Goal: Information Seeking & Learning: Find contact information

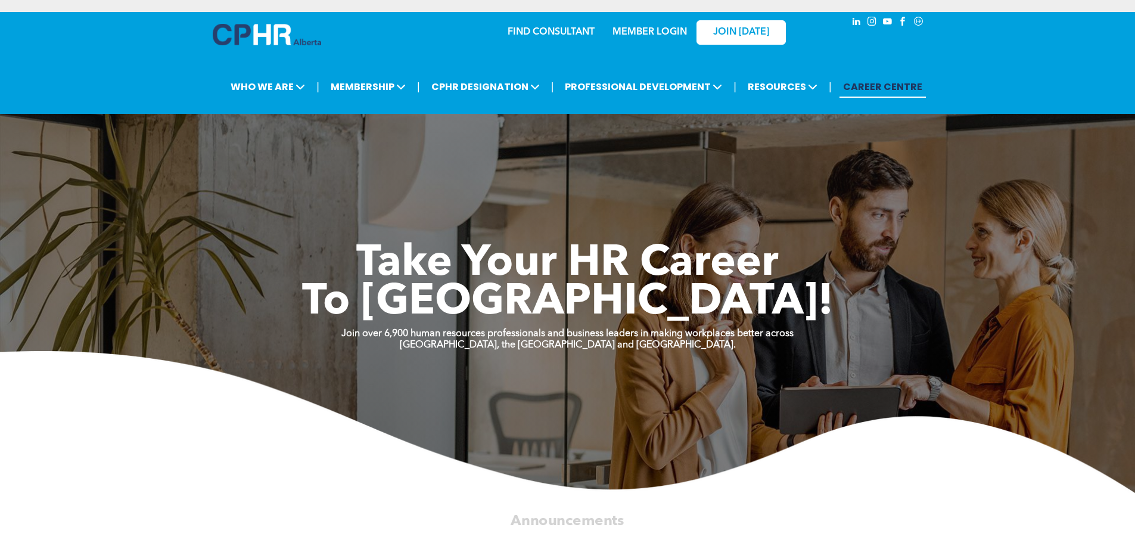
click at [538, 32] on link "FIND CONSULTANT" at bounding box center [551, 32] width 87 height 10
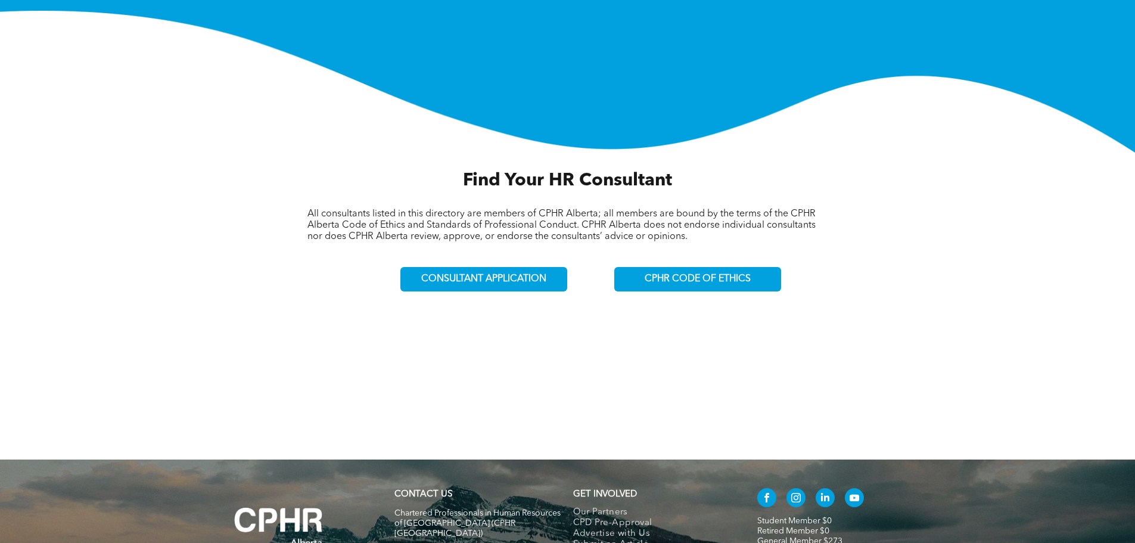
scroll to position [298, 0]
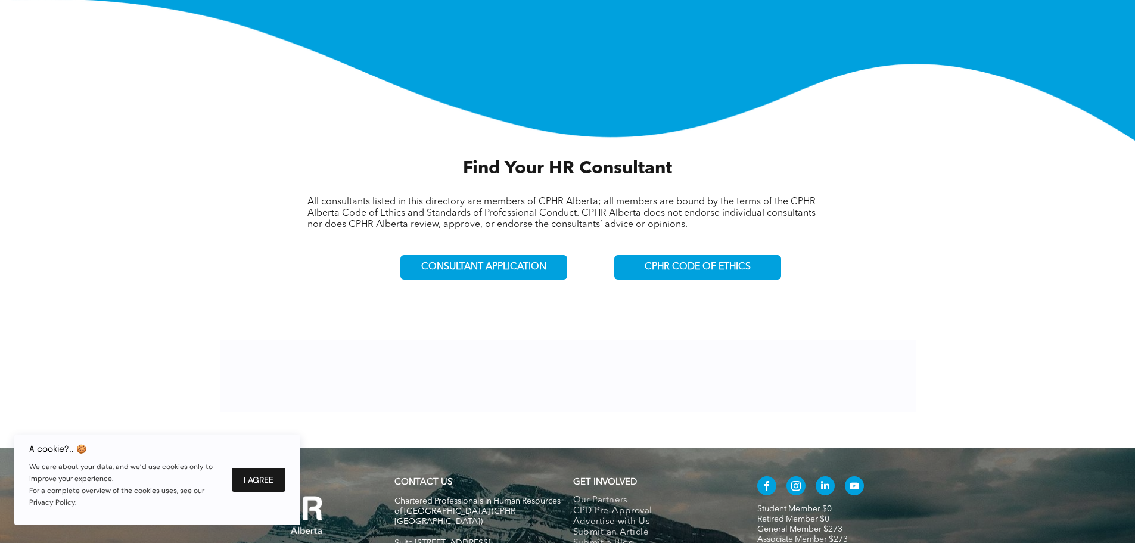
click at [265, 477] on button "I Agree" at bounding box center [259, 480] width 54 height 24
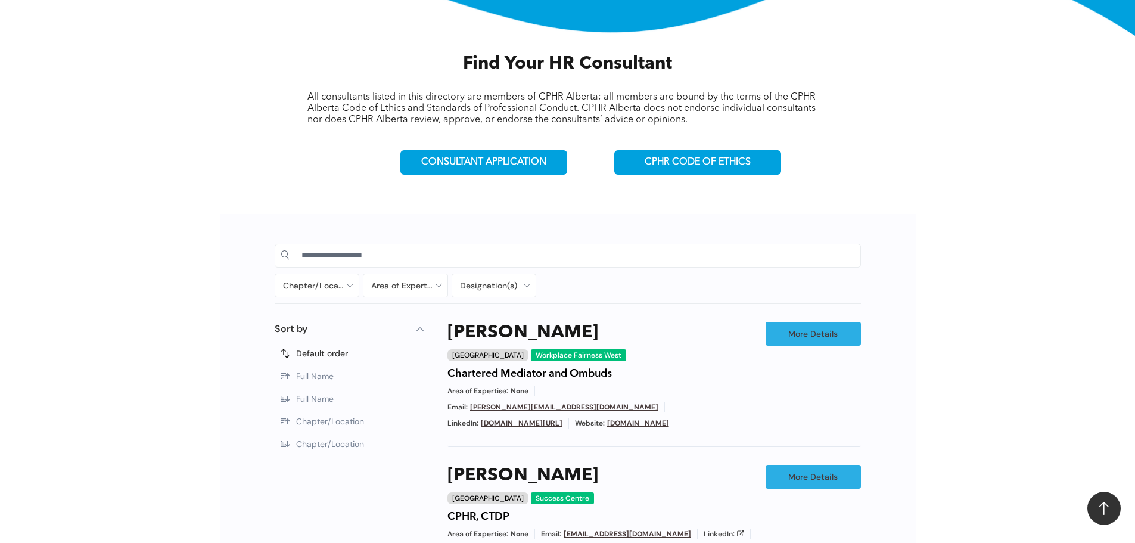
scroll to position [417, 0]
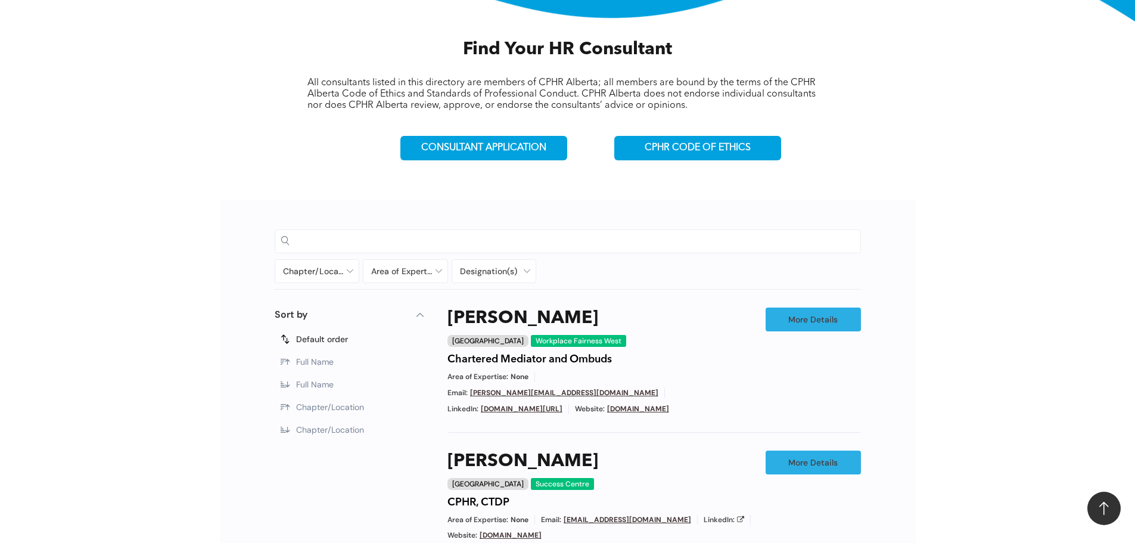
click at [306, 237] on input at bounding box center [577, 241] width 553 height 18
type input "******"
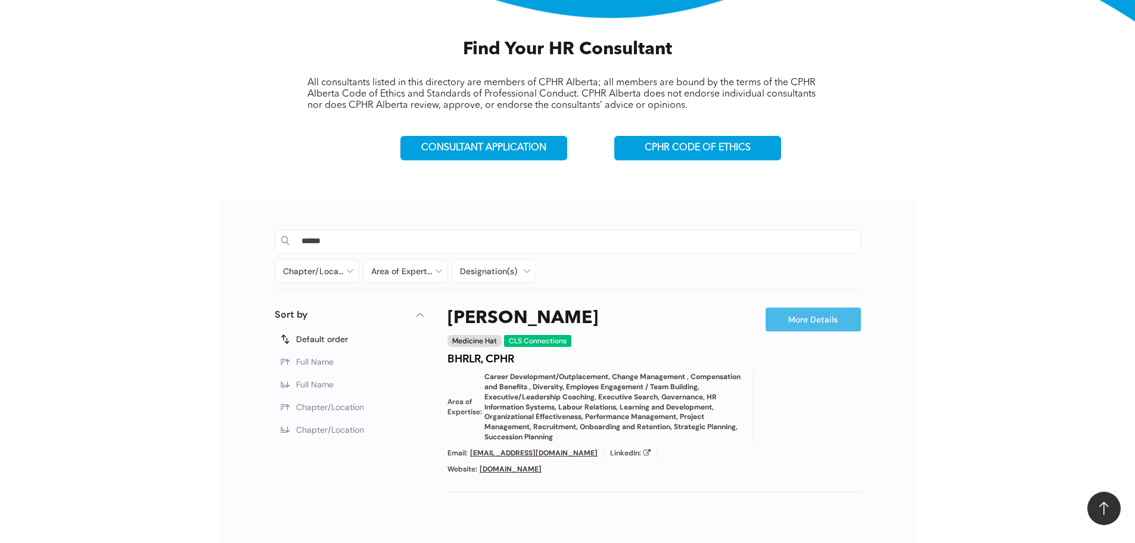
click at [801, 318] on link "More Details" at bounding box center [813, 319] width 95 height 24
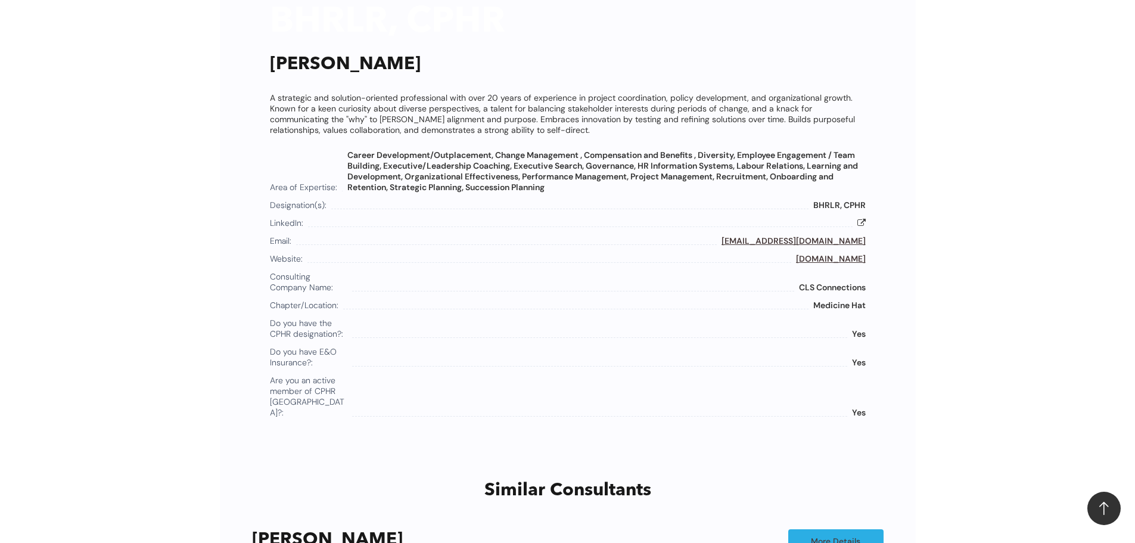
scroll to position [711, 0]
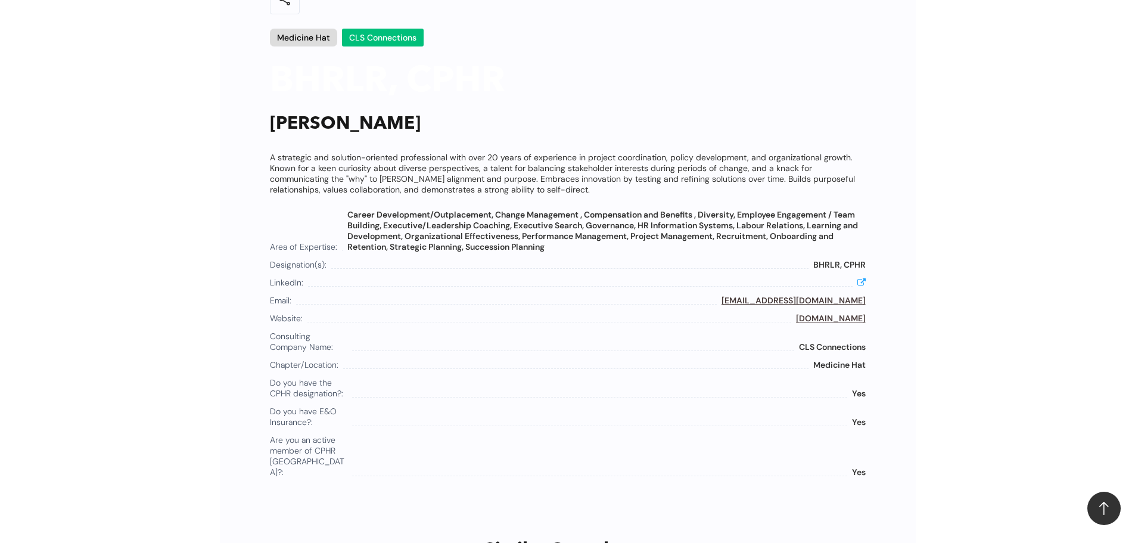
click at [862, 282] on icon at bounding box center [861, 282] width 8 height 8
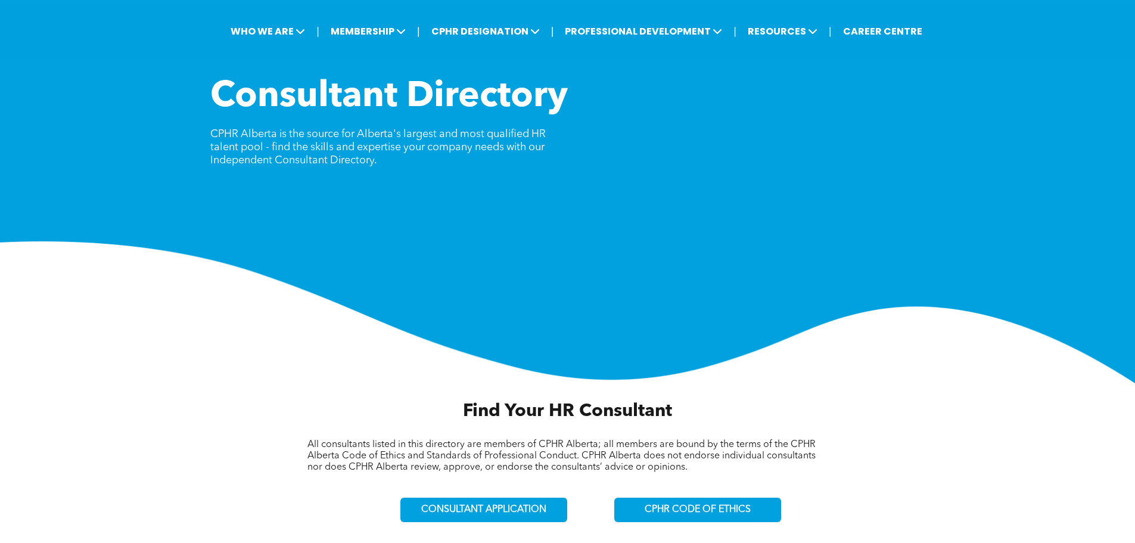
scroll to position [0, 0]
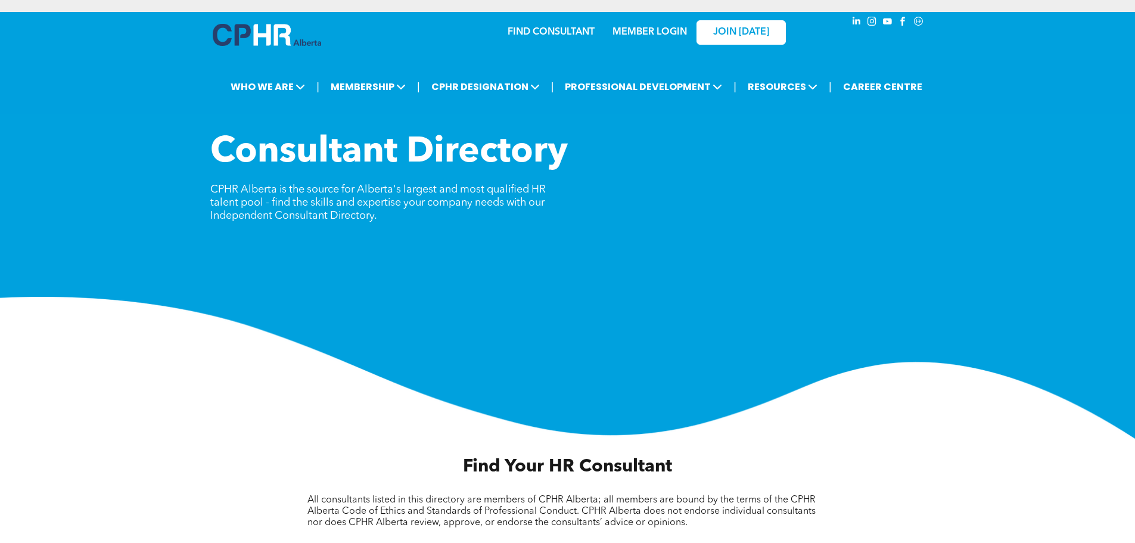
click at [630, 33] on link "MEMBER LOGIN" at bounding box center [649, 32] width 74 height 10
